Goal: Find specific page/section: Find specific page/section

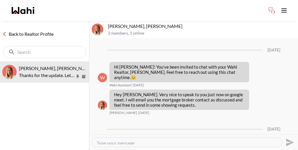
scroll to position [579, 0]
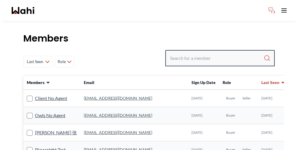
click at [212, 53] on input "Search input" at bounding box center [217, 58] width 94 height 10
paste input "Bryce"
type input "Bryce"
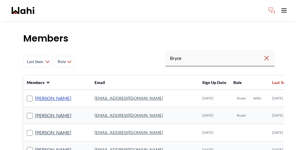
click at [41, 94] on link "Bryce Butcher" at bounding box center [53, 98] width 36 height 8
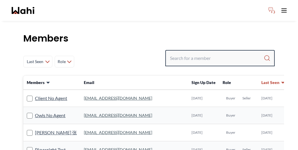
click at [215, 53] on input "Search input" at bounding box center [217, 58] width 94 height 10
paste input "Bryce"
type input "Bryce"
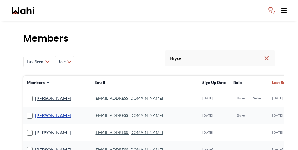
click at [40, 112] on link "[PERSON_NAME]" at bounding box center [53, 116] width 36 height 8
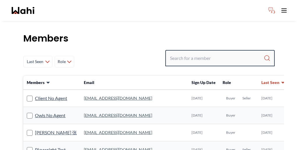
click at [233, 53] on input "Search input" at bounding box center [217, 58] width 94 height 10
paste input "Sarah Hunter"
type input "Sarah Hunter"
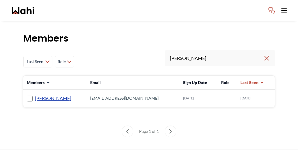
click at [35, 94] on link "Sarah Hunter" at bounding box center [53, 98] width 36 height 8
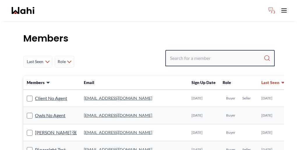
click at [225, 53] on input "Search input" at bounding box center [217, 58] width 94 height 10
paste input "[PERSON_NAME]"
type input "[PERSON_NAME]"
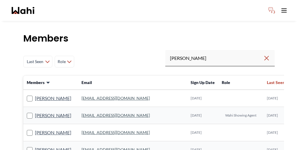
click at [286, 81] on icon at bounding box center [288, 82] width 5 height 3
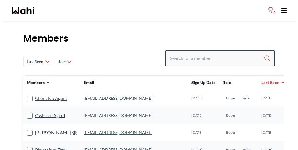
click at [213, 53] on input "Search input" at bounding box center [217, 58] width 94 height 10
paste input "[PERSON_NAME]"
type input "[PERSON_NAME]"
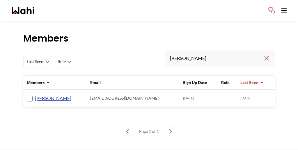
click at [37, 94] on link "[PERSON_NAME]" at bounding box center [53, 98] width 36 height 8
